Goal: Task Accomplishment & Management: Manage account settings

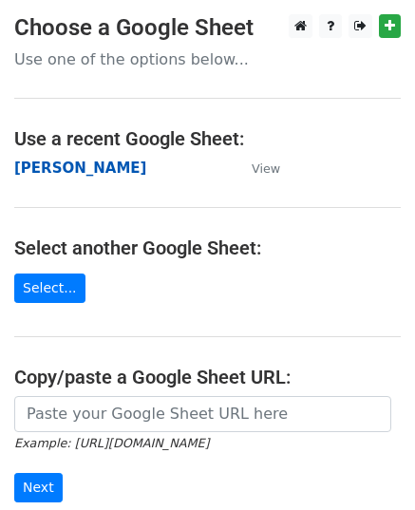
click at [36, 168] on strong "[PERSON_NAME]" at bounding box center [80, 168] width 132 height 17
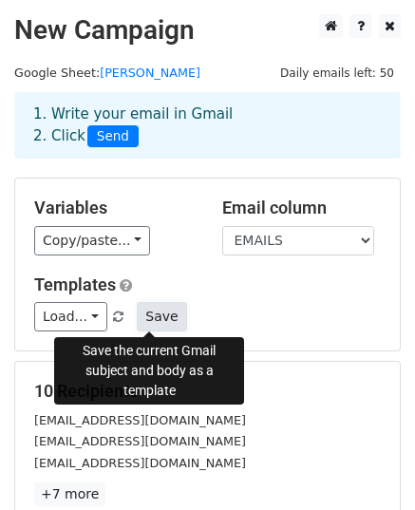
click at [147, 323] on button "Save" at bounding box center [161, 316] width 49 height 29
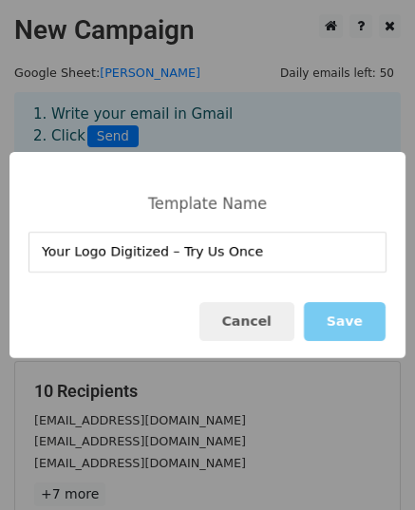
type input "Your Logo Digitized – Try Us Once"
click at [346, 326] on button "Save" at bounding box center [345, 321] width 82 height 39
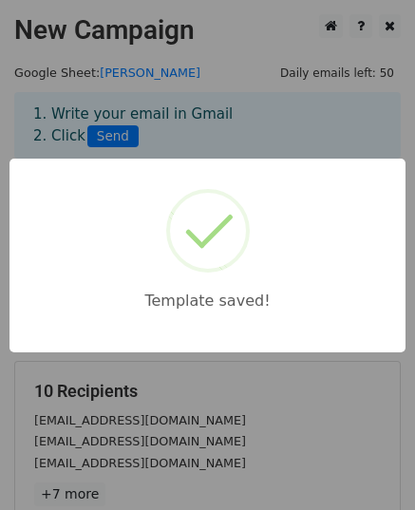
scroll to position [299, 0]
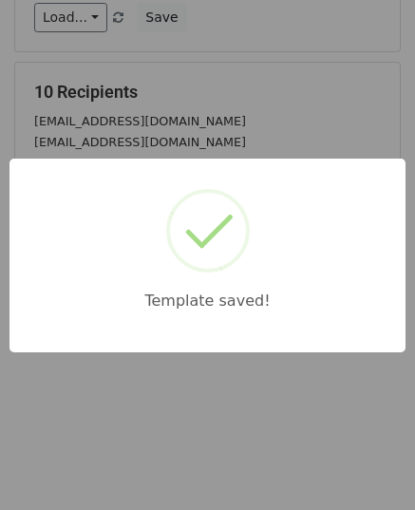
click at [207, 364] on div "Template saved!" at bounding box center [207, 255] width 415 height 510
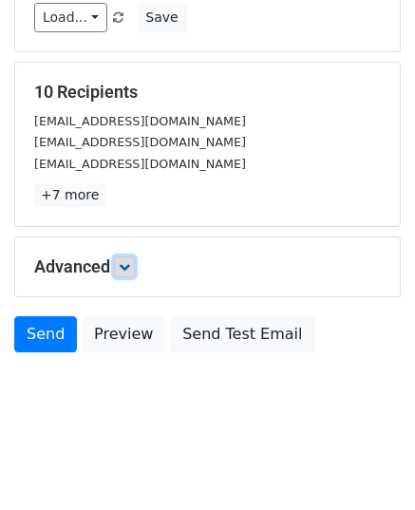
click at [133, 271] on link at bounding box center [124, 267] width 21 height 21
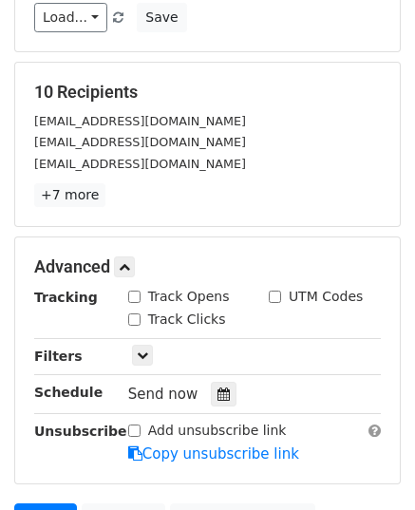
click at [139, 314] on input "Track Clicks" at bounding box center [134, 320] width 12 height 12
checkbox input "true"
click at [137, 296] on input "Track Opens" at bounding box center [134, 297] width 12 height 12
checkbox input "true"
click at [267, 292] on div "UTM Codes" at bounding box center [325, 298] width 141 height 23
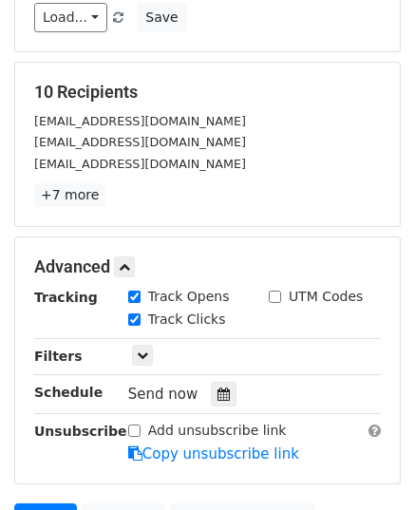
click at [273, 296] on input "UTM Codes" at bounding box center [275, 297] width 12 height 12
checkbox input "true"
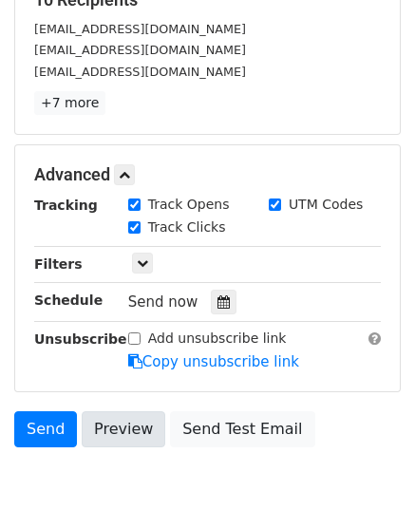
scroll to position [485, 0]
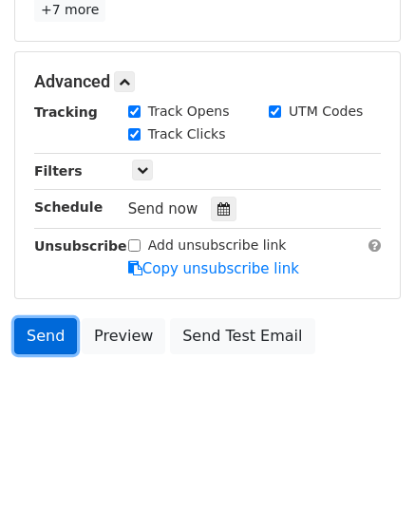
click at [63, 341] on link "Send" at bounding box center [45, 336] width 63 height 36
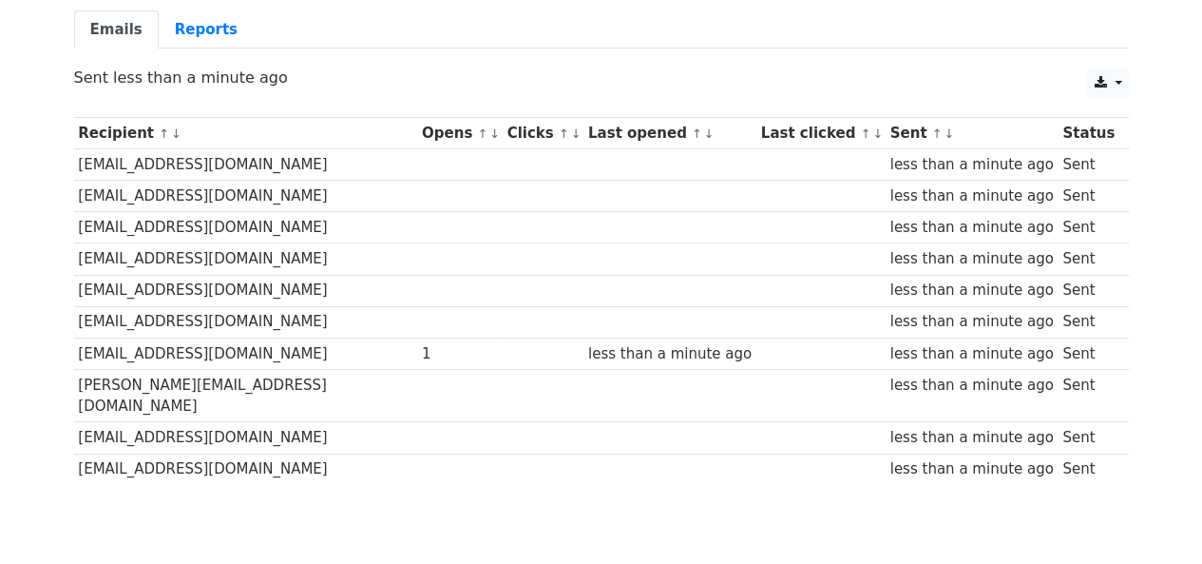
scroll to position [230, 0]
